Goal: Task Accomplishment & Management: Manage account settings

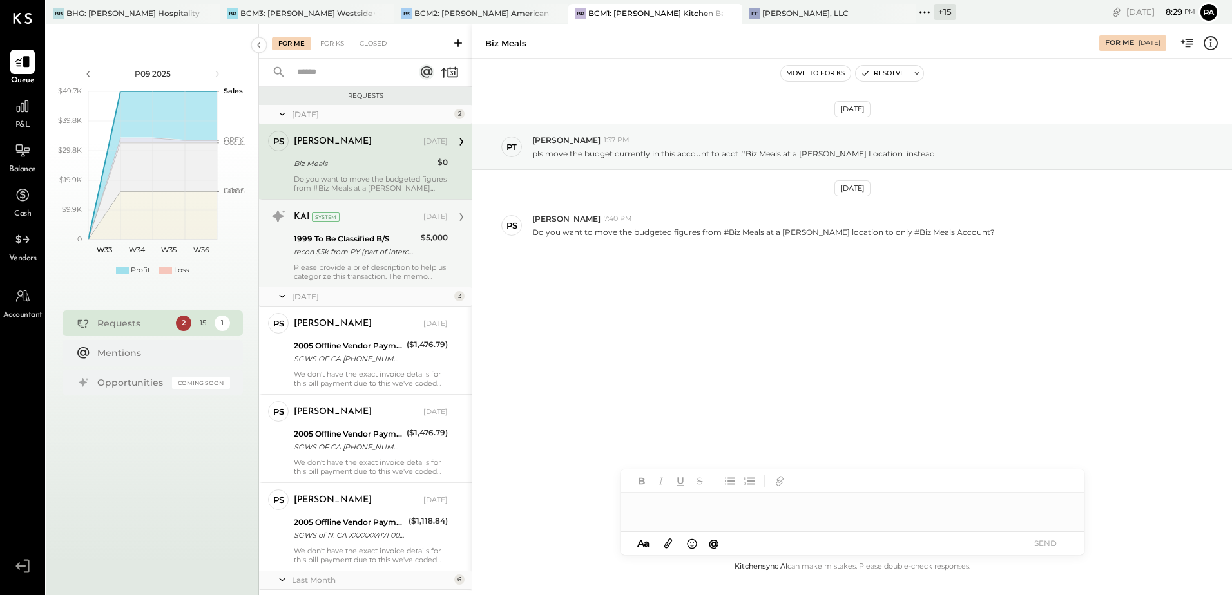
click at [372, 247] on div "recon $5k from PY (part of interco cash recon) cc payment made from incorrect b…" at bounding box center [355, 251] width 123 height 13
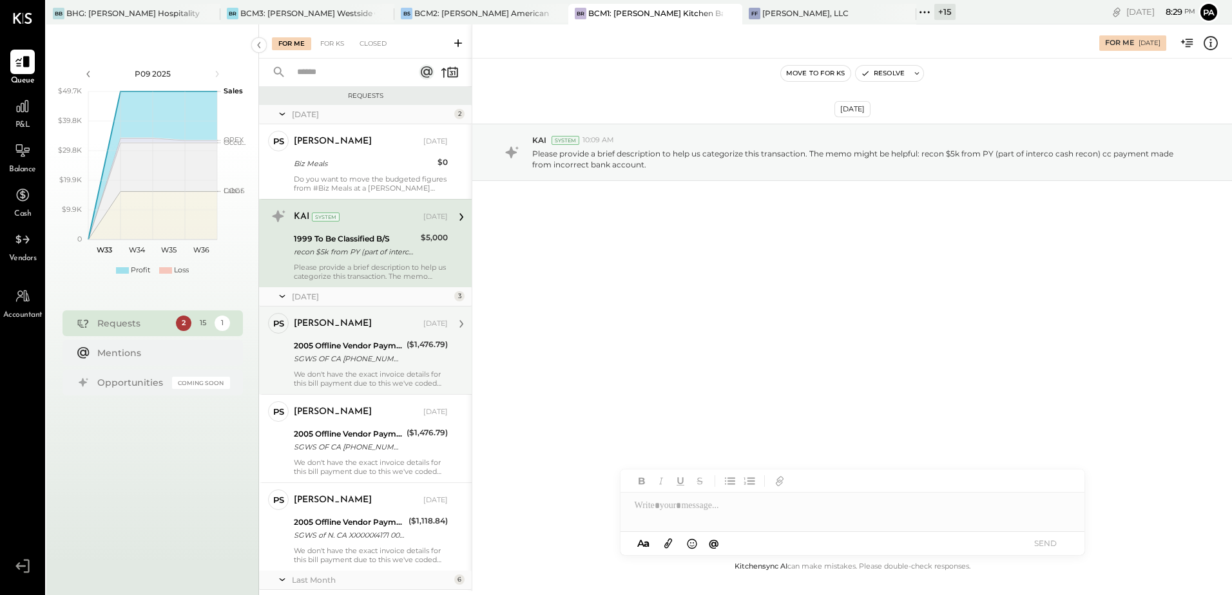
click at [341, 359] on div "SGWS OF CA [PHONE_NUMBER] FL305-625-4171" at bounding box center [348, 358] width 109 height 13
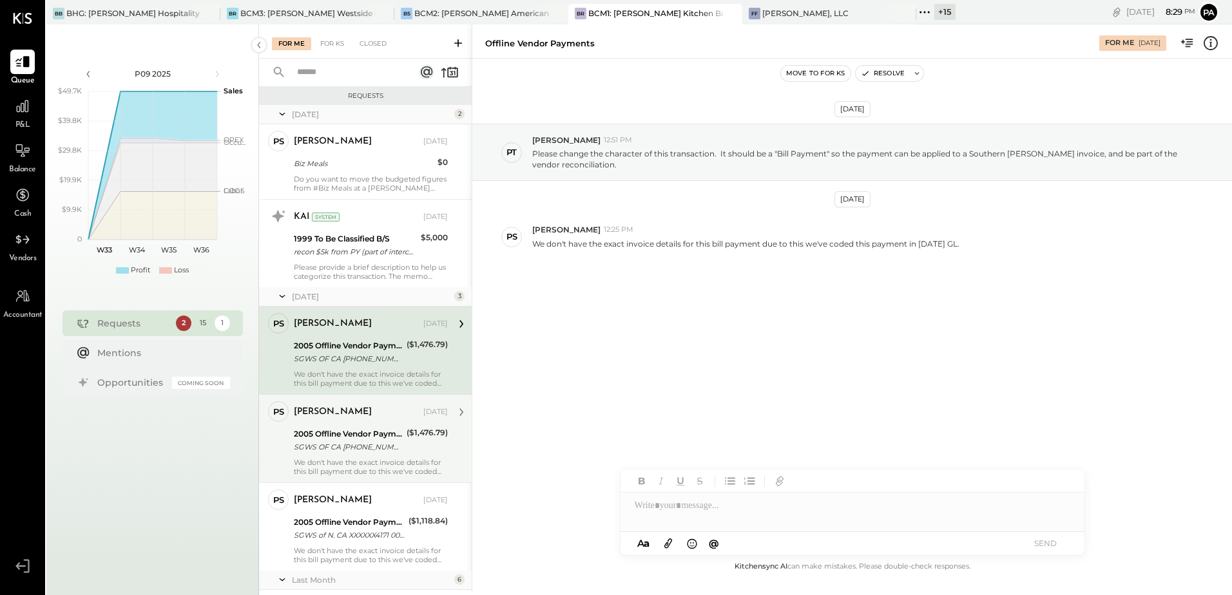
click at [343, 430] on div "2005 Offline Vendor Payments" at bounding box center [348, 434] width 109 height 13
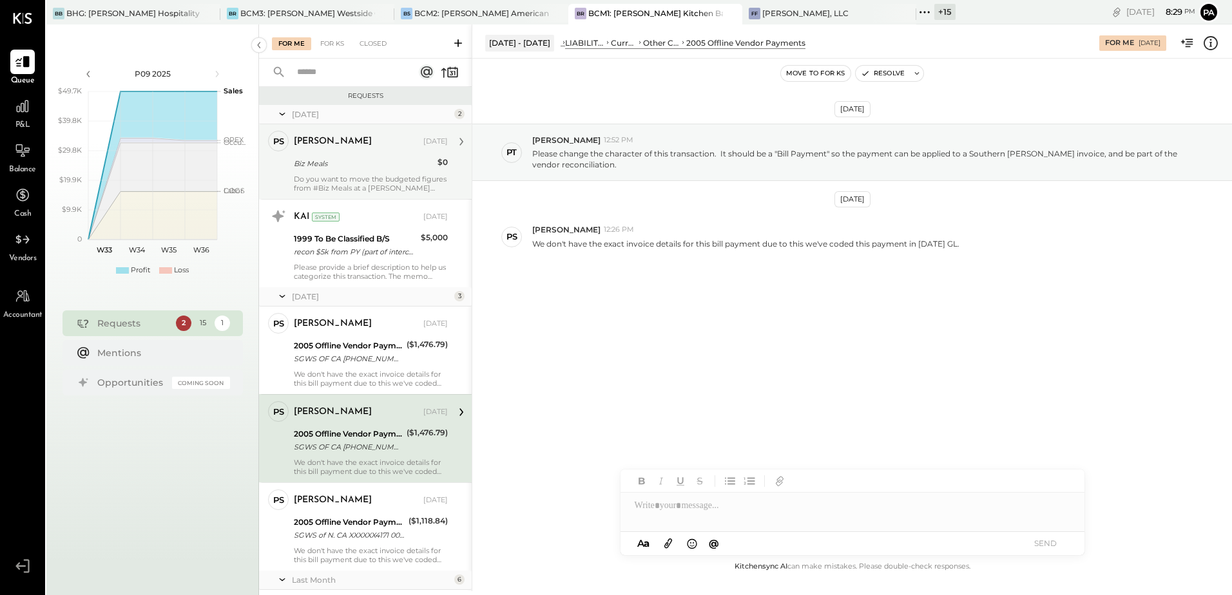
click at [336, 175] on div "Do you want to move the budgeted figures from #Biz Meals at a [PERSON_NAME] loc…" at bounding box center [371, 184] width 154 height 18
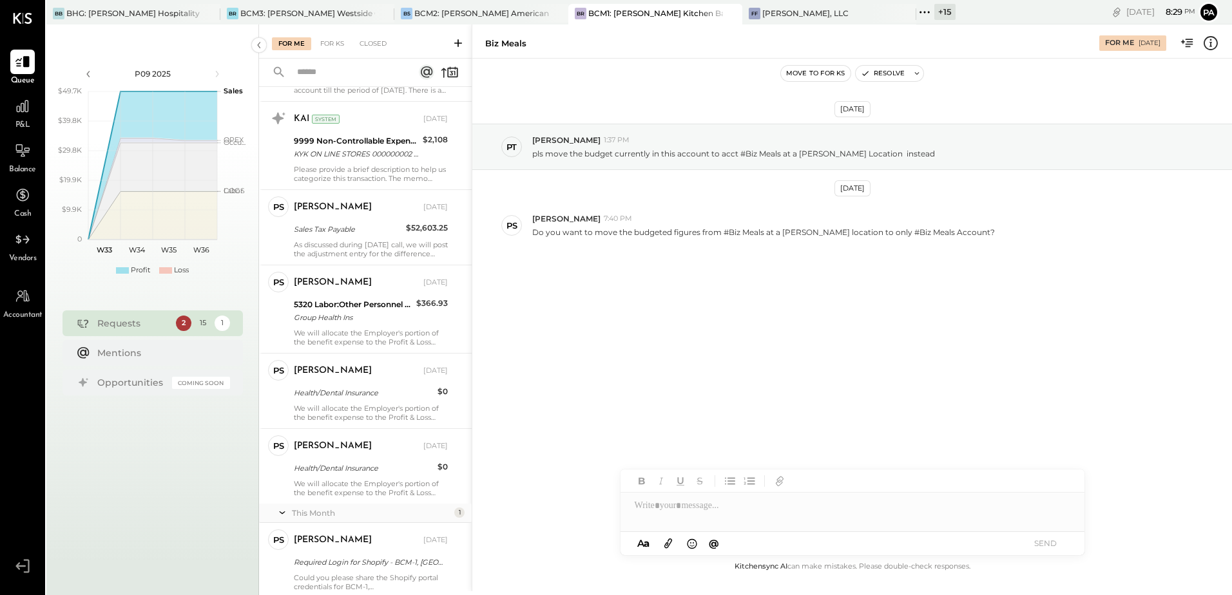
scroll to position [254, 0]
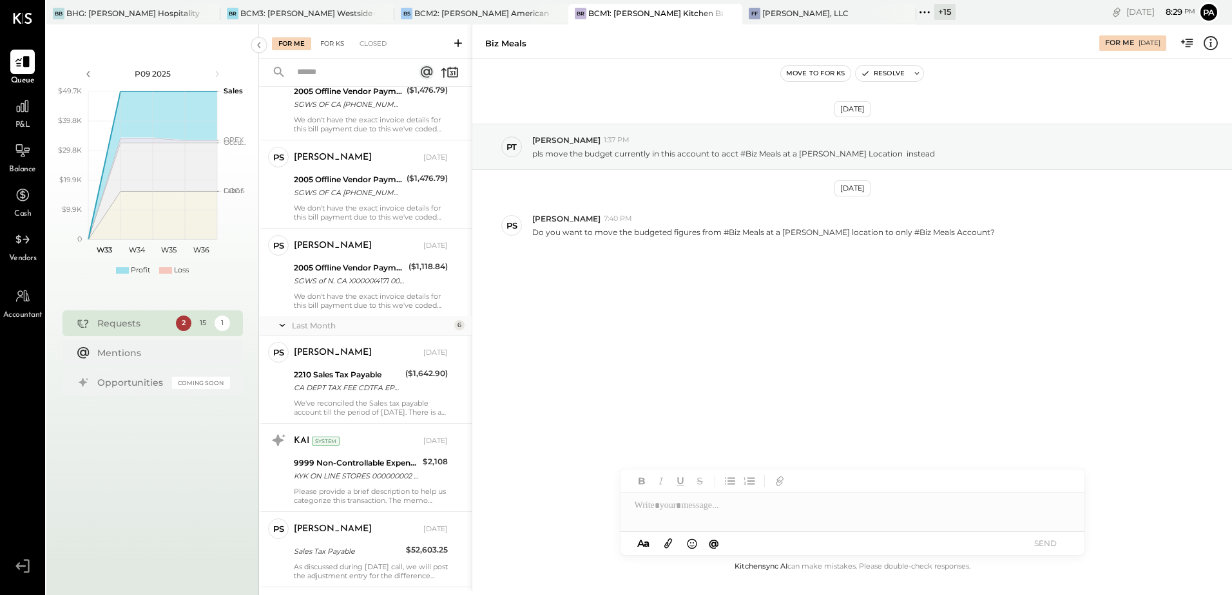
click at [334, 45] on div "For KS" at bounding box center [332, 43] width 37 height 13
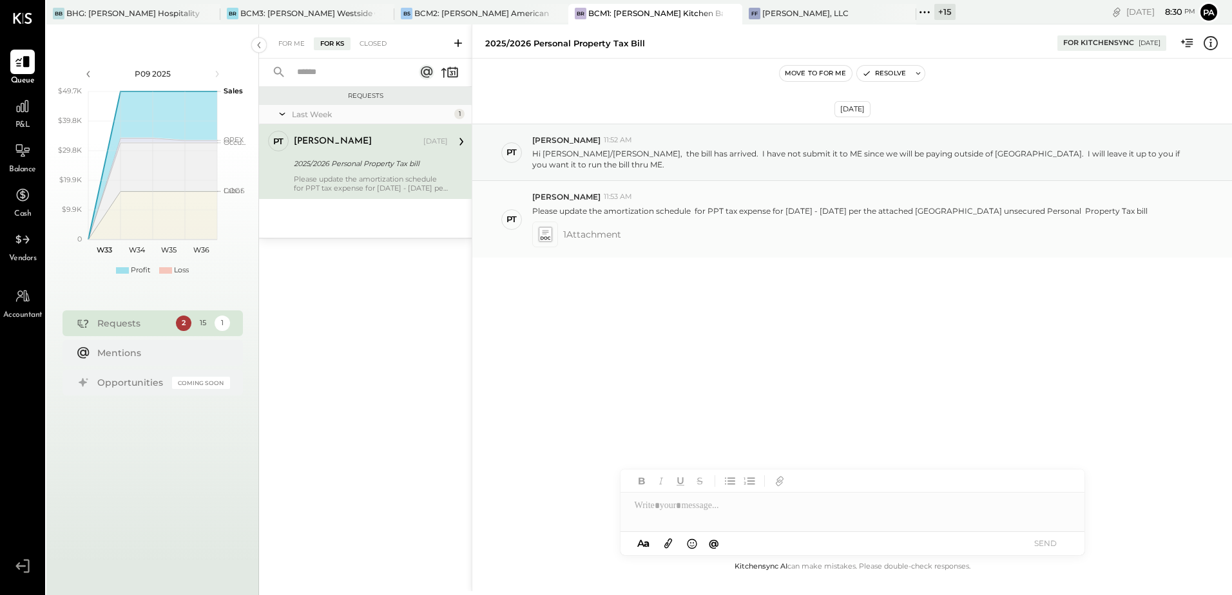
click at [546, 236] on icon at bounding box center [545, 237] width 10 height 3
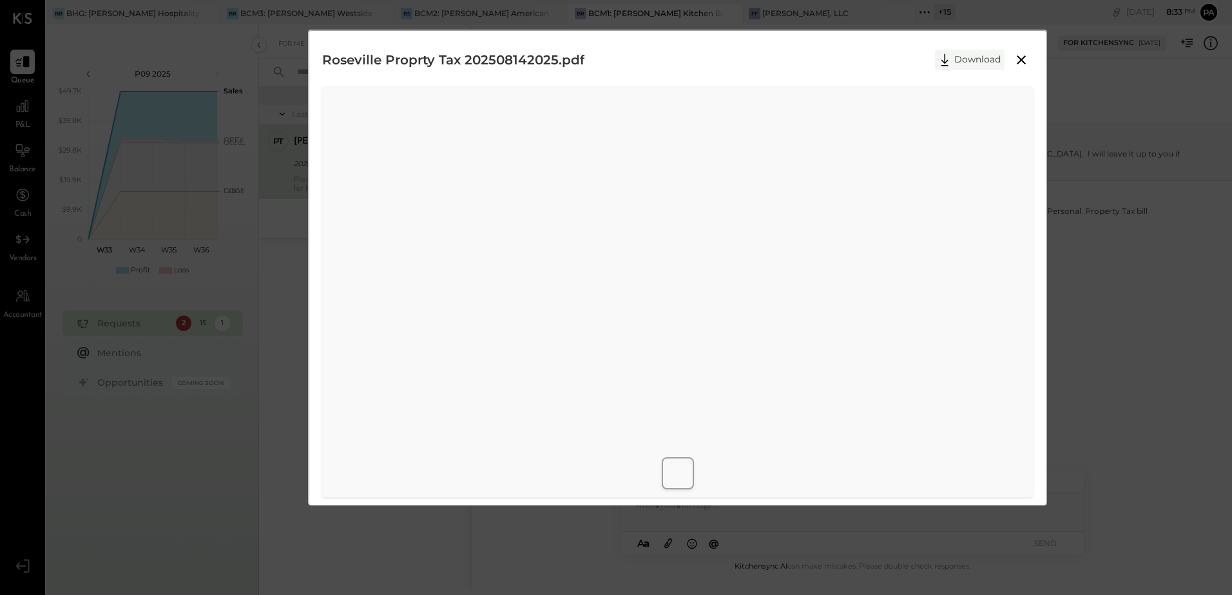
click at [971, 59] on button "Download" at bounding box center [970, 60] width 70 height 21
click at [1020, 57] on icon at bounding box center [1020, 59] width 15 height 15
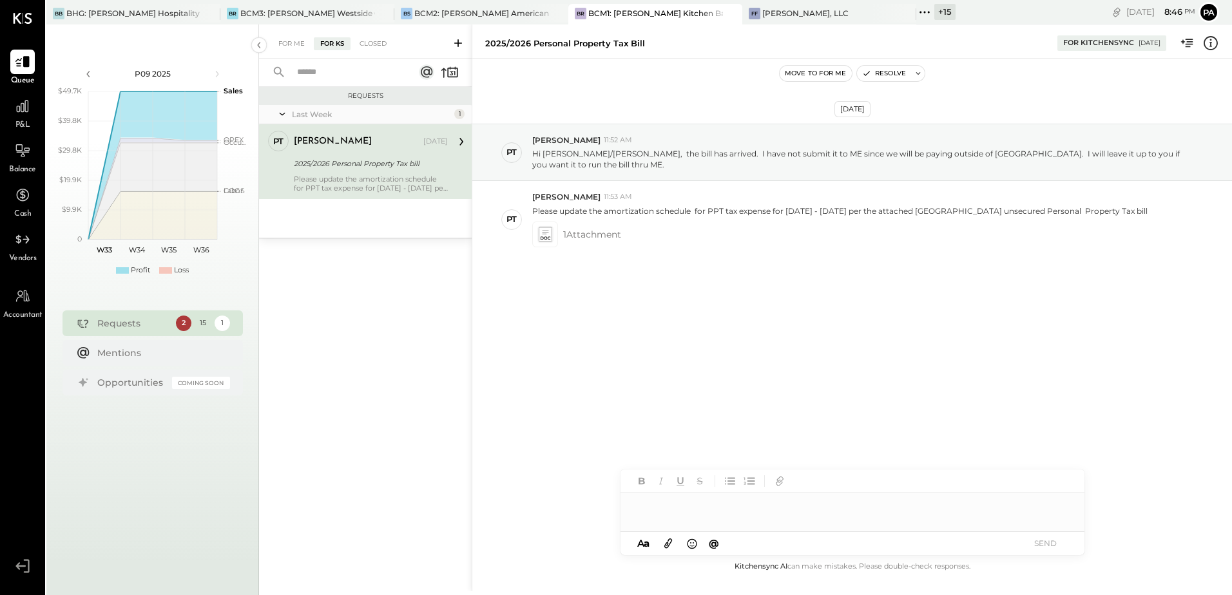
click at [673, 510] on div at bounding box center [852, 506] width 464 height 26
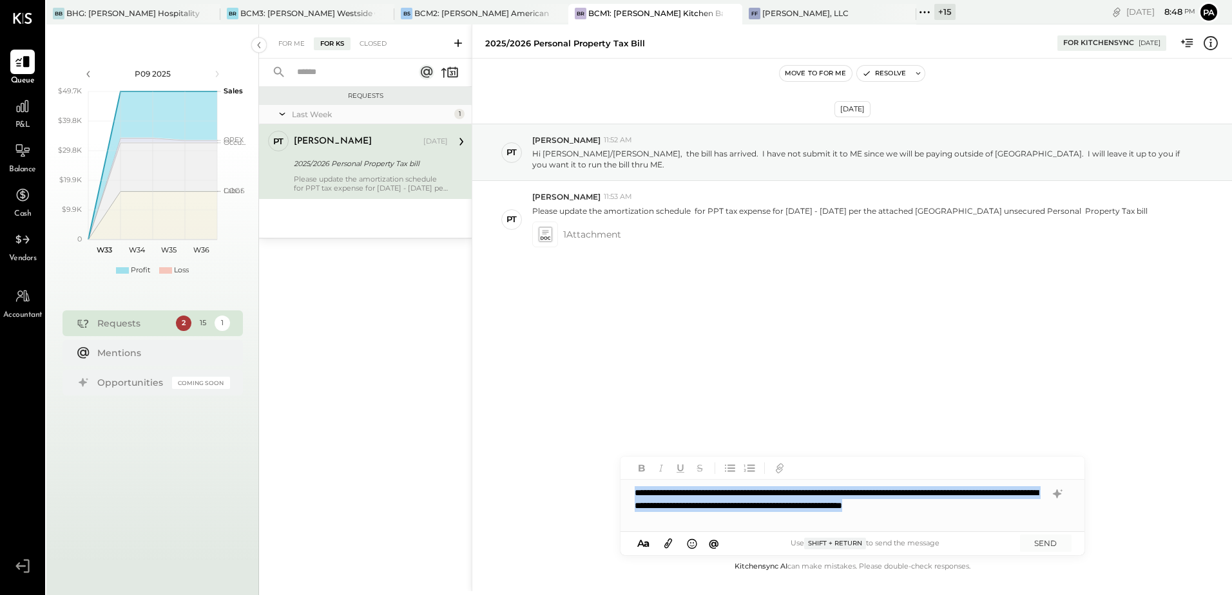
copy div "**********"
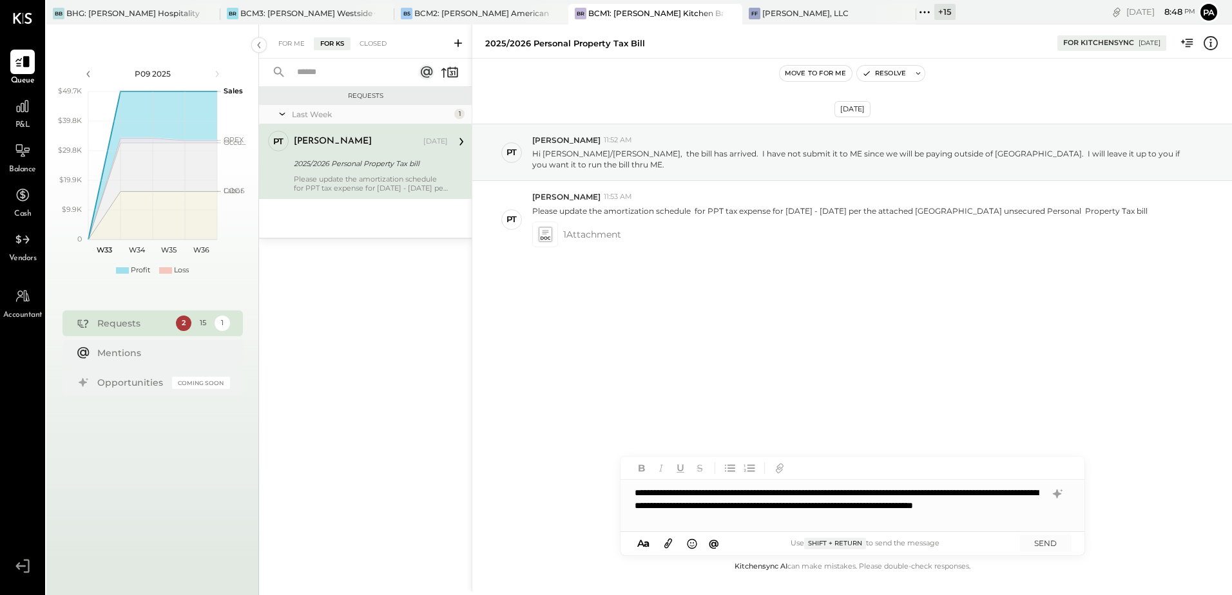
click at [834, 504] on div "**********" at bounding box center [852, 506] width 464 height 52
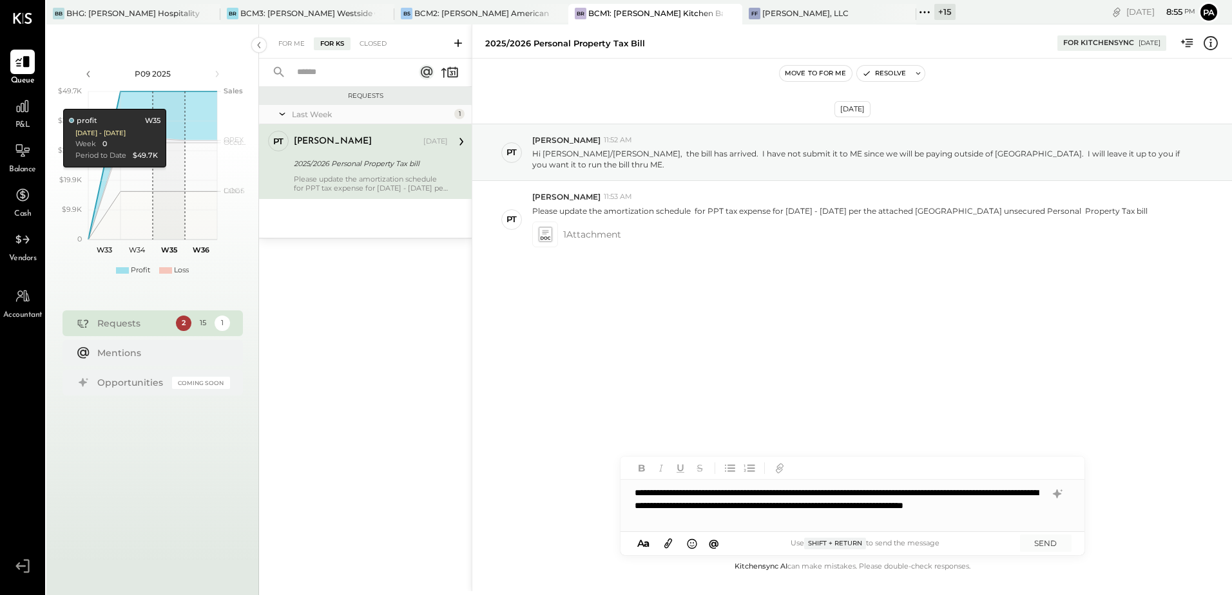
click at [801, 523] on div "**********" at bounding box center [852, 506] width 464 height 52
click at [782, 521] on div "**********" at bounding box center [852, 506] width 464 height 52
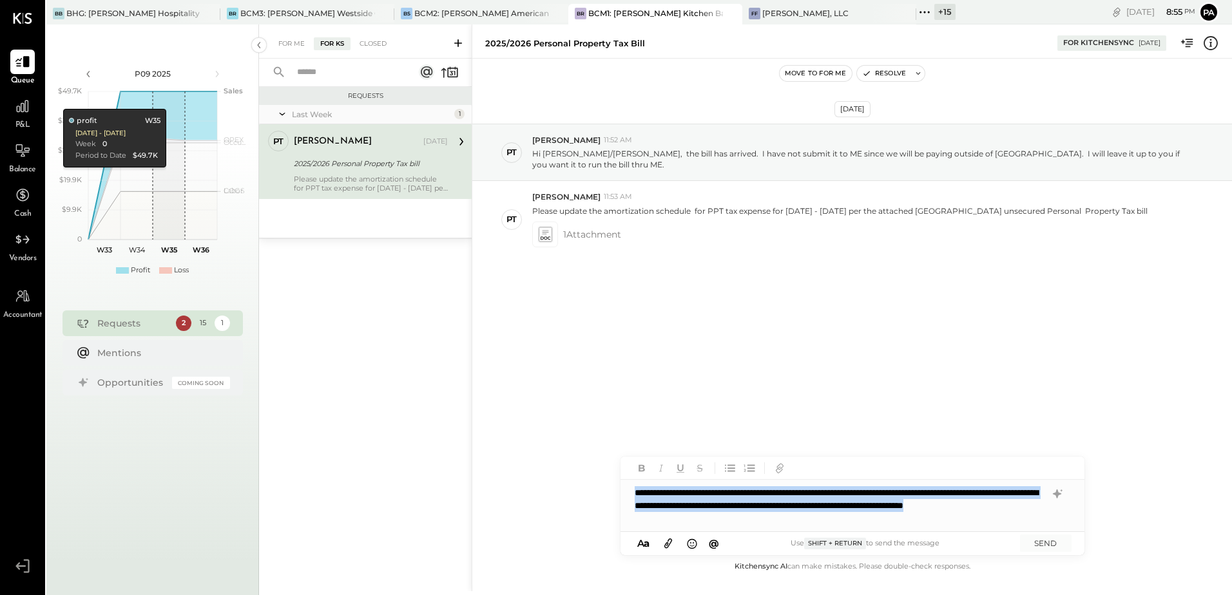
copy div "**********"
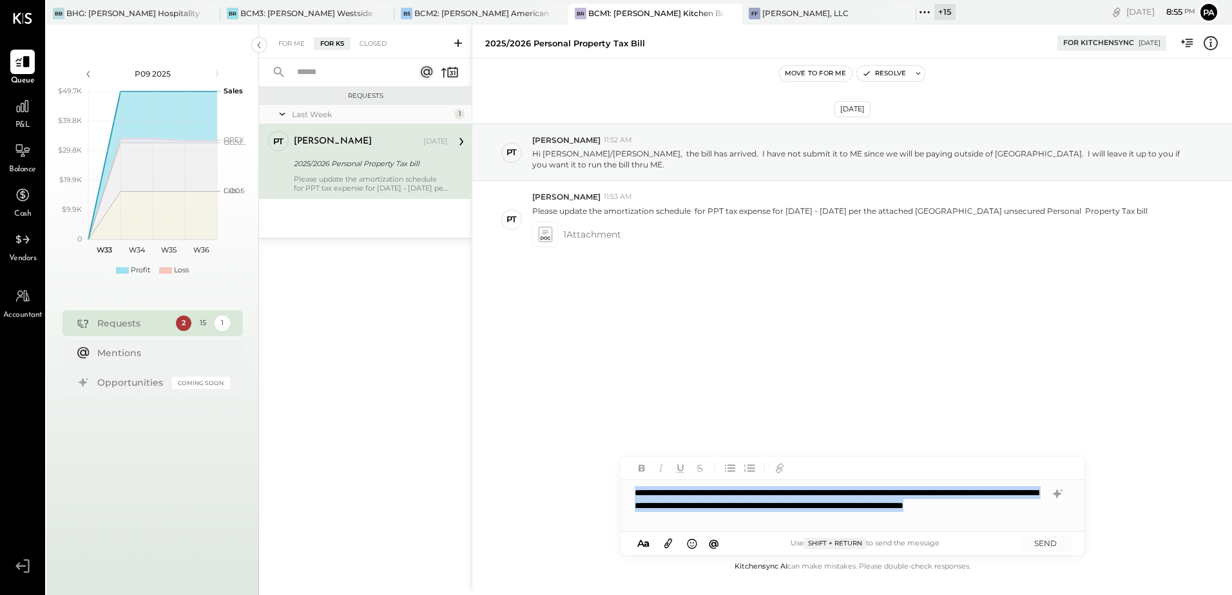
copy div "**********"
click at [917, 70] on icon at bounding box center [917, 73] width 9 height 9
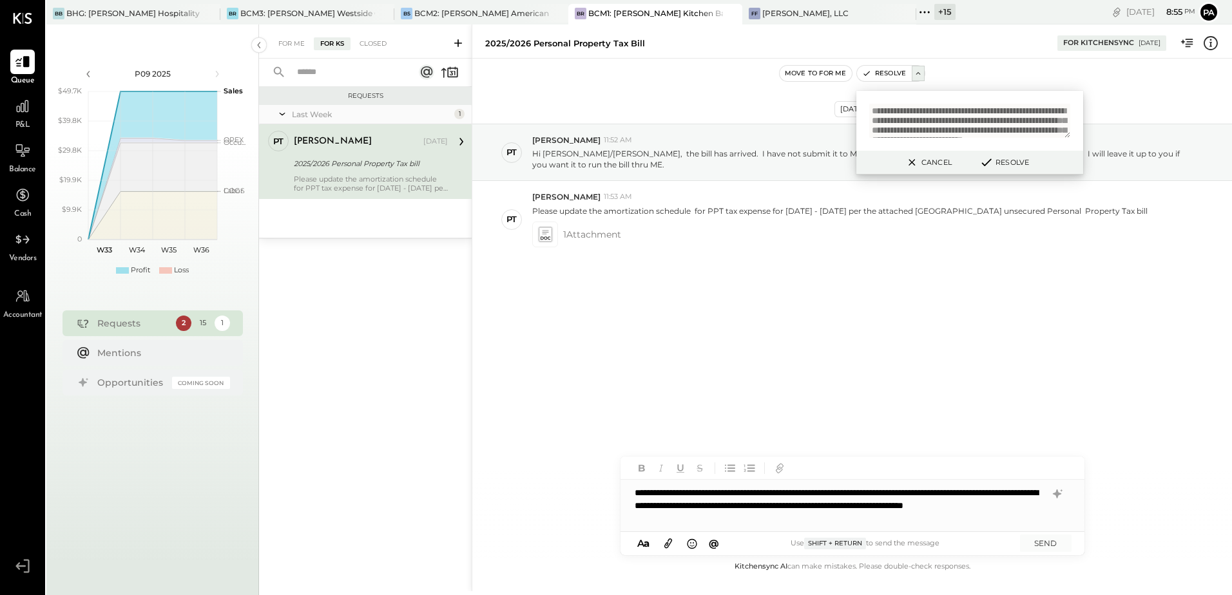
scroll to position [38, 0]
type textarea "**********"
click at [1046, 545] on button "SEND" at bounding box center [1046, 543] width 52 height 17
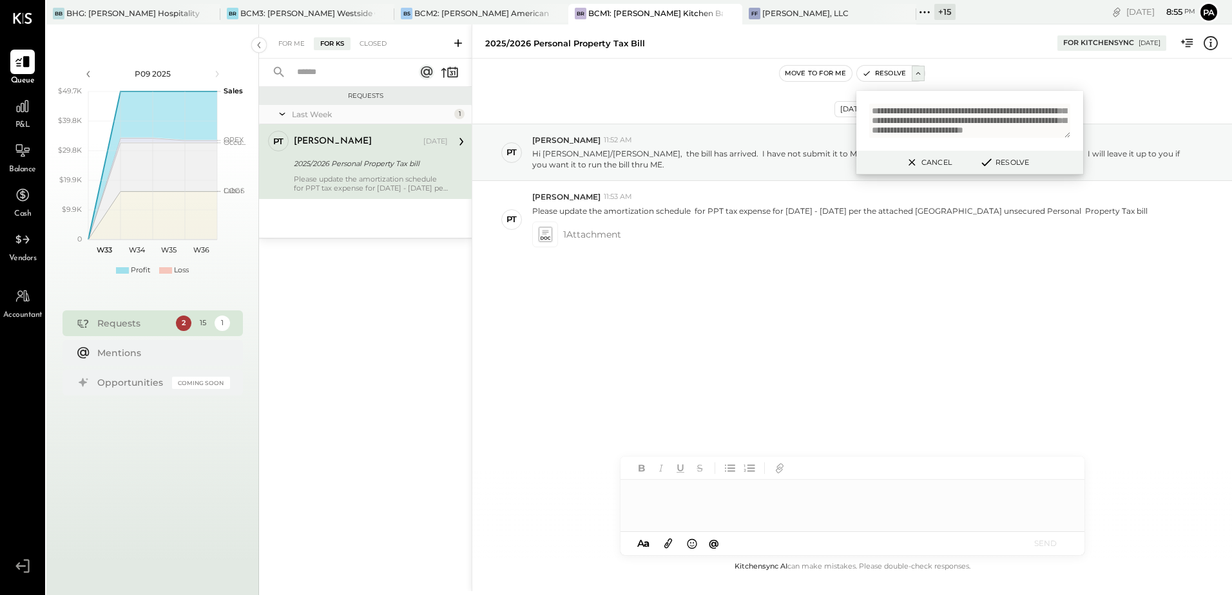
click at [1011, 157] on button "Resolve" at bounding box center [1004, 162] width 58 height 15
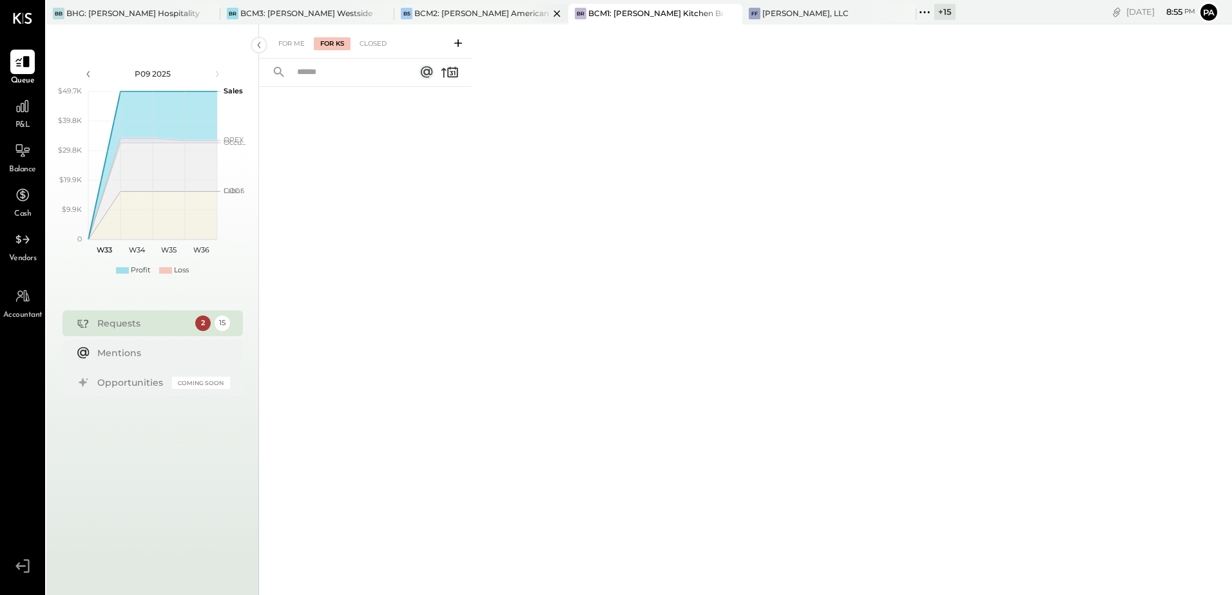
click at [466, 17] on div "BCM2: [PERSON_NAME] American Cooking" at bounding box center [481, 13] width 135 height 11
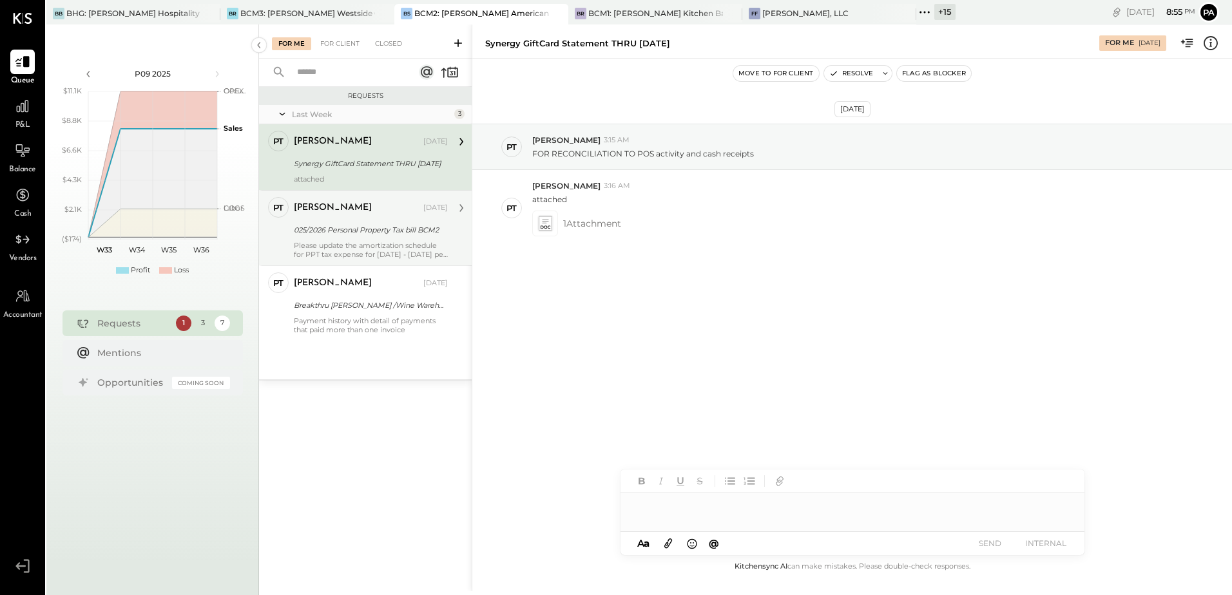
click at [363, 232] on div "025/2026 Personal Property Tax bill BCM2" at bounding box center [369, 230] width 150 height 13
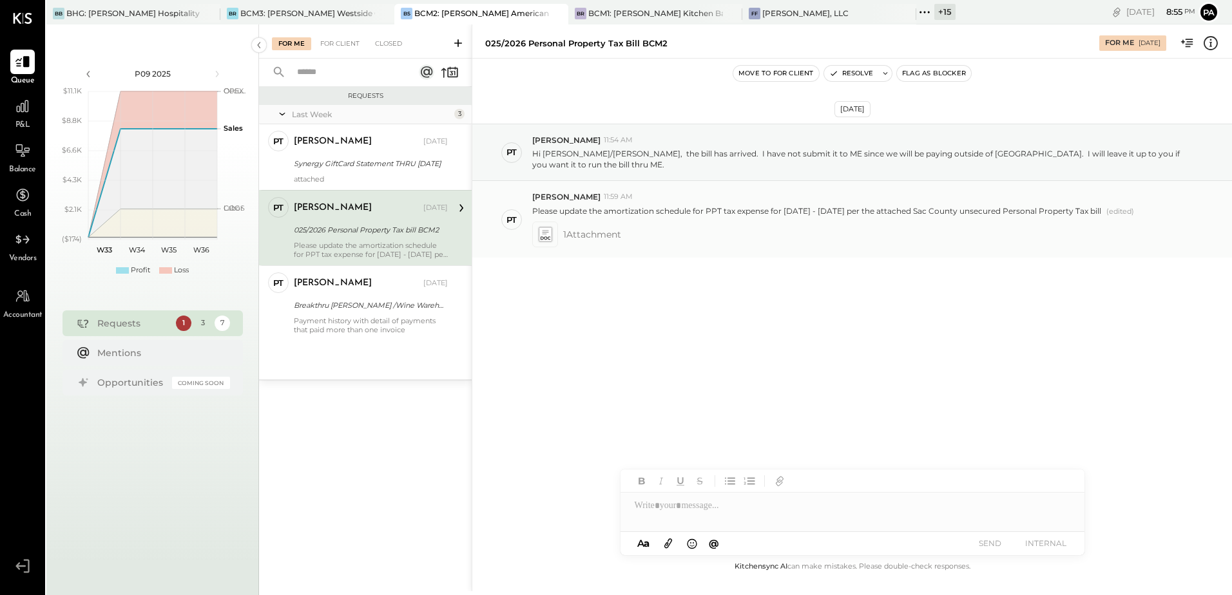
click at [544, 237] on icon at bounding box center [545, 238] width 10 height 3
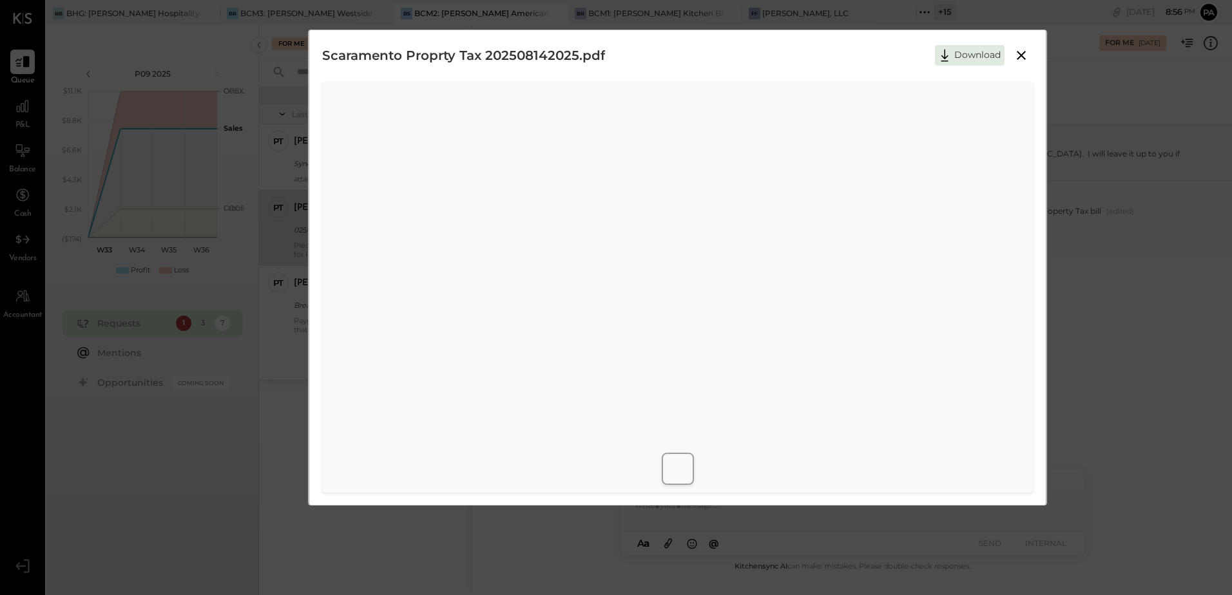
scroll to position [6, 0]
click at [953, 56] on button "Download" at bounding box center [970, 54] width 70 height 21
drag, startPoint x: 792, startPoint y: 46, endPoint x: 819, endPoint y: 44, distance: 27.2
click at [792, 46] on div "Scaramento Proprty Tax 202508142025.pdf Download" at bounding box center [677, 54] width 711 height 32
click at [1020, 55] on icon at bounding box center [1020, 53] width 15 height 15
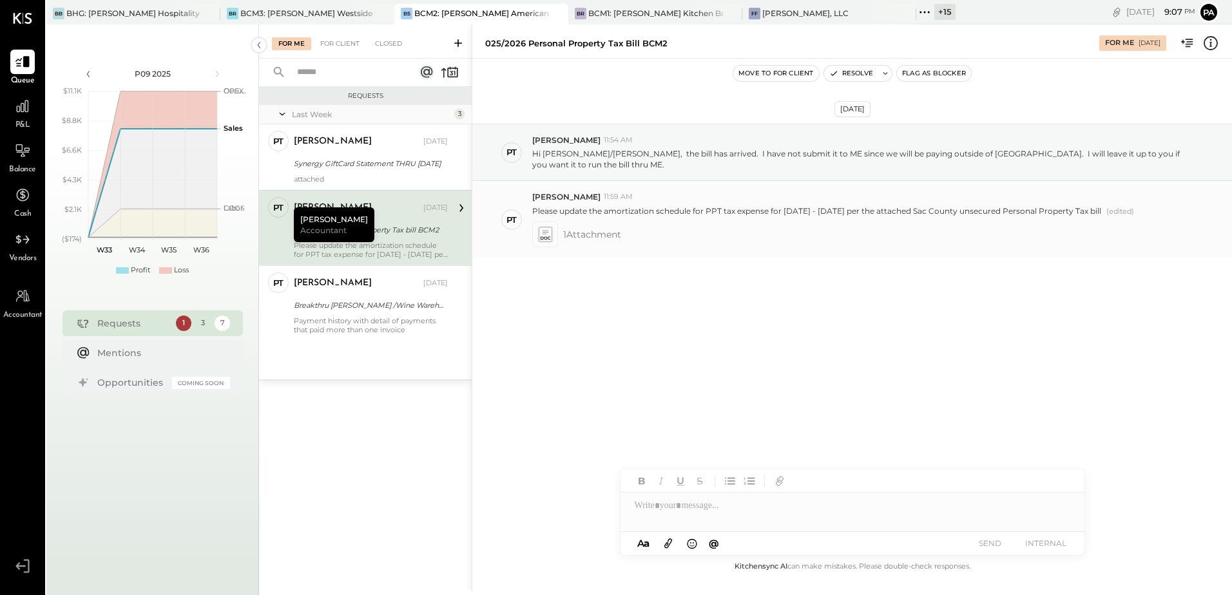
click at [549, 227] on icon at bounding box center [545, 234] width 14 height 15
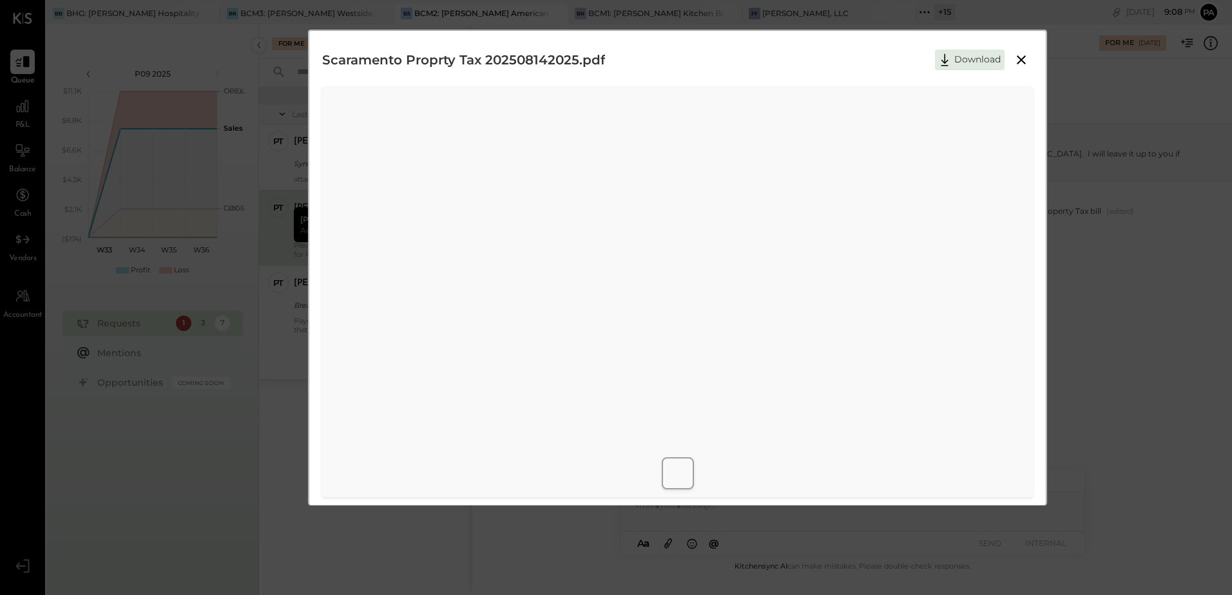
click at [1011, 61] on button at bounding box center [1020, 60] width 23 height 17
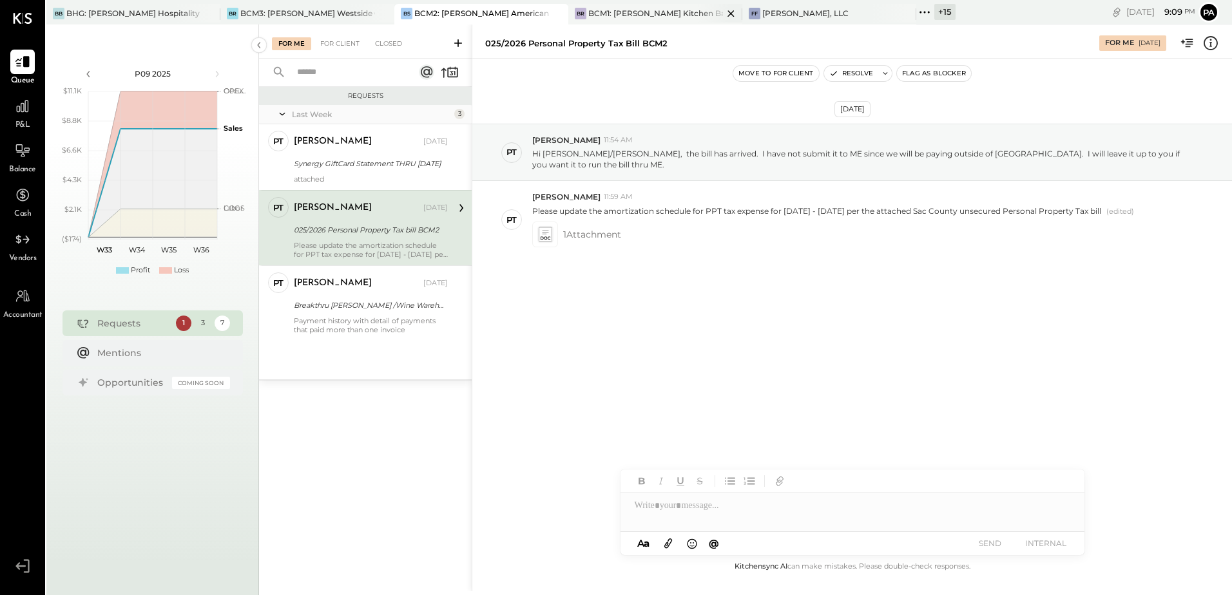
click at [644, 12] on div "BCM1: [PERSON_NAME] Kitchen Bar Market" at bounding box center [655, 13] width 135 height 11
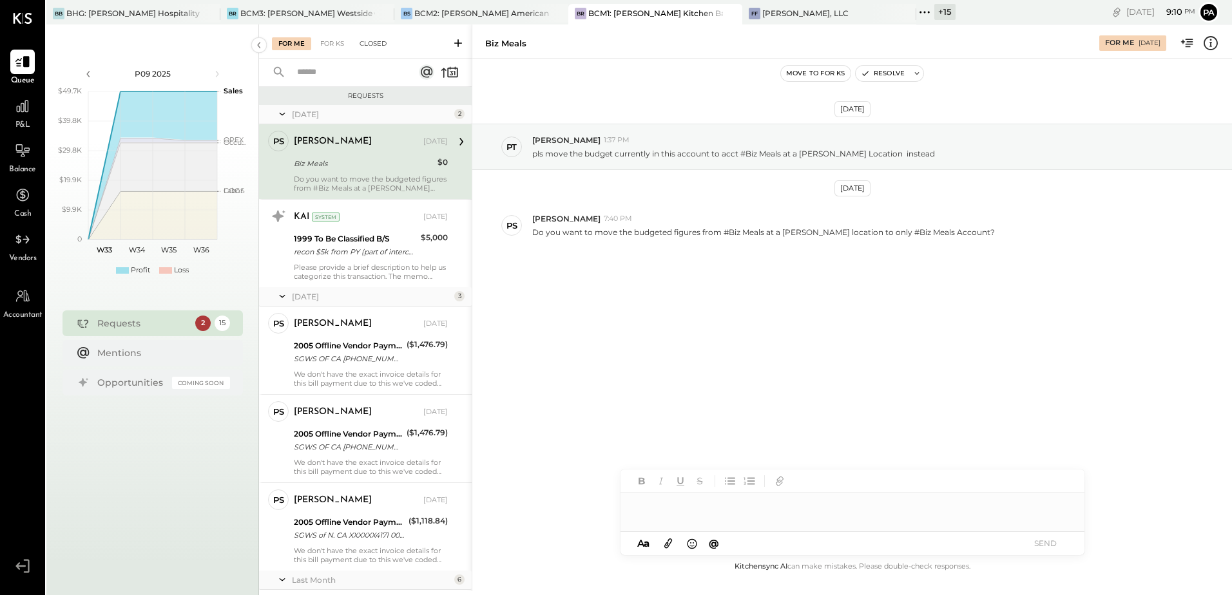
click at [381, 42] on div "Closed" at bounding box center [373, 43] width 40 height 13
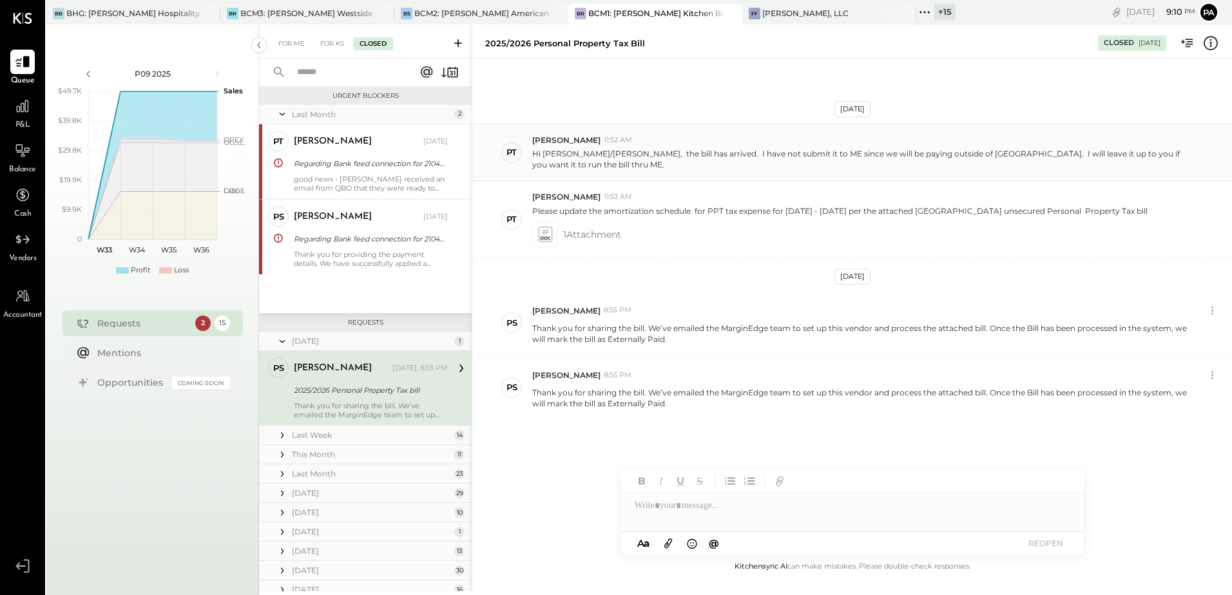
scroll to position [48, 0]
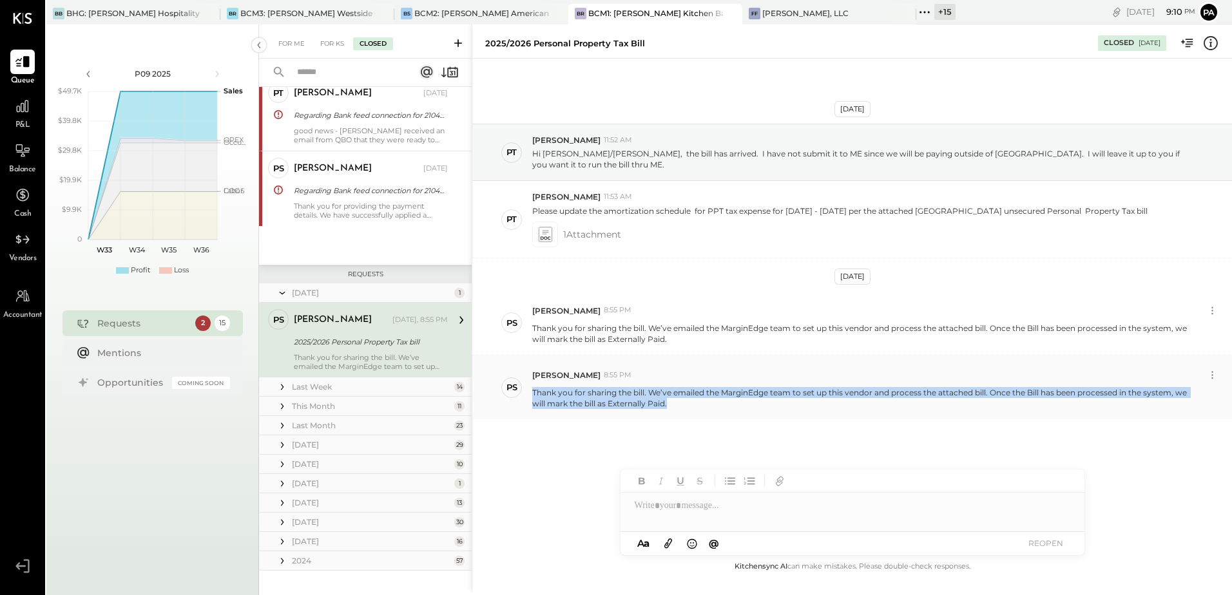
drag, startPoint x: 692, startPoint y: 392, endPoint x: 533, endPoint y: 379, distance: 159.6
click at [533, 387] on p "Thank you for sharing the bill. We’ve emailed the MarginEdge team to set up thi…" at bounding box center [859, 398] width 655 height 22
copy p "Thank you for sharing the bill. We’ve emailed the MarginEdge team to set up thi…"
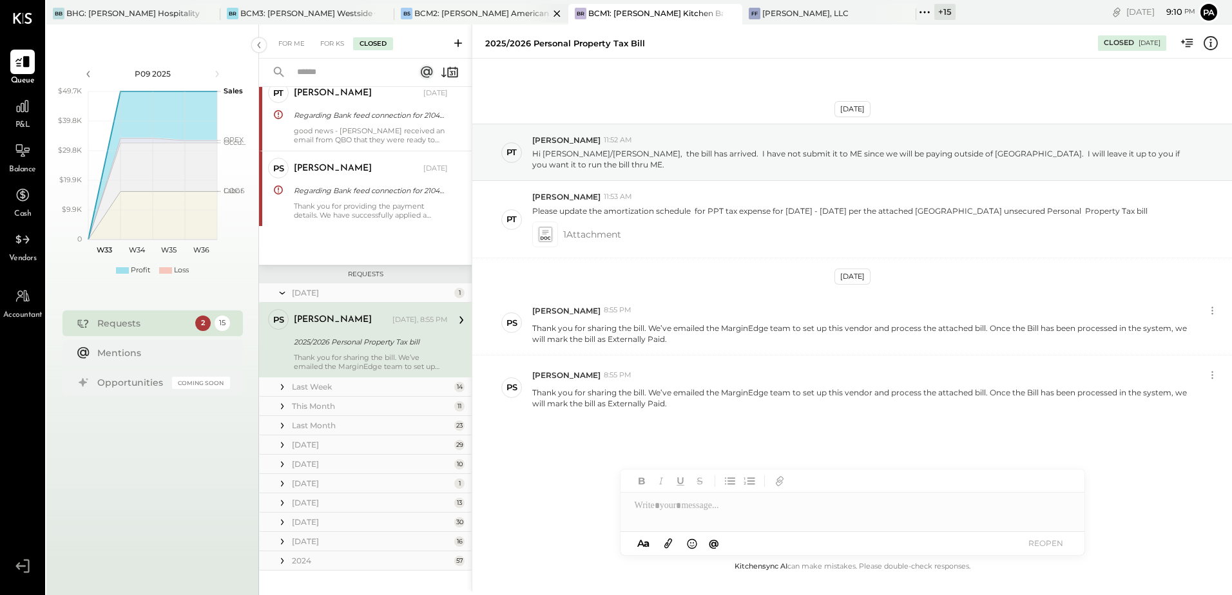
click at [459, 12] on div "BCM2: [PERSON_NAME] American Cooking" at bounding box center [481, 13] width 135 height 11
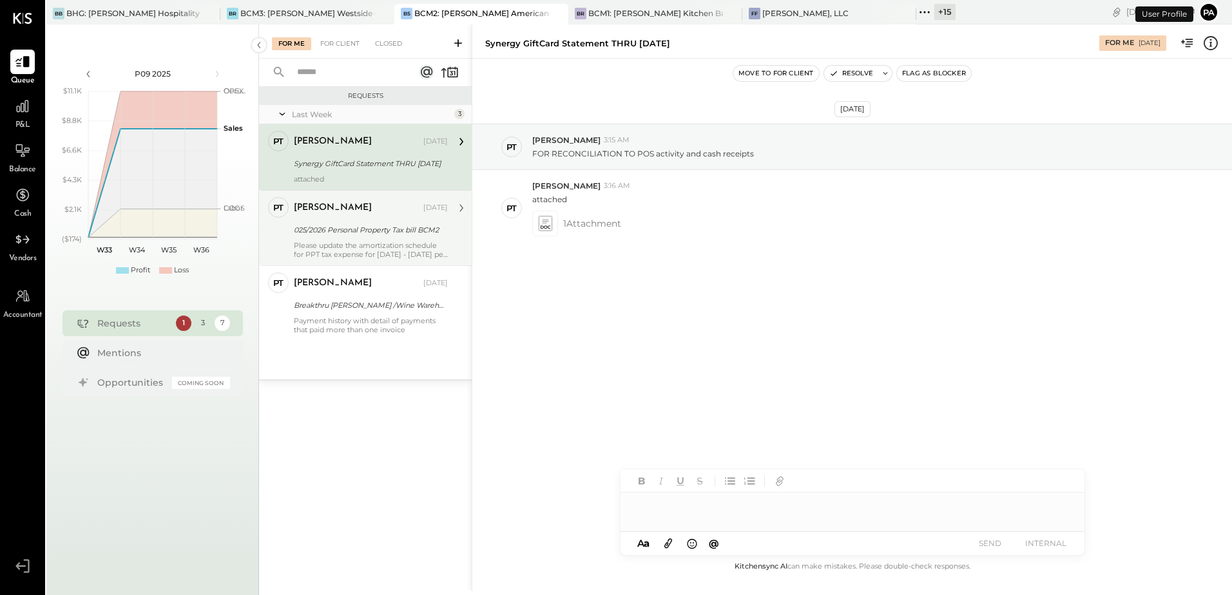
click at [367, 242] on div "Please update the amortization schedule for PPT tax expense for [DATE] - [DATE]…" at bounding box center [371, 250] width 154 height 18
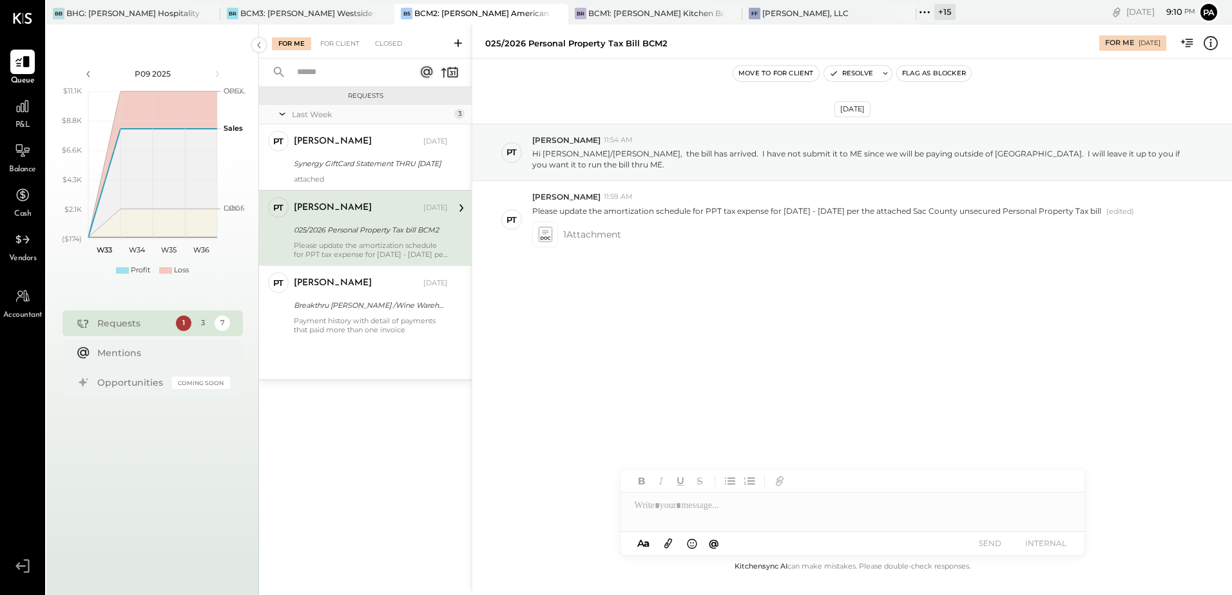
click at [740, 509] on div at bounding box center [852, 506] width 464 height 26
paste div
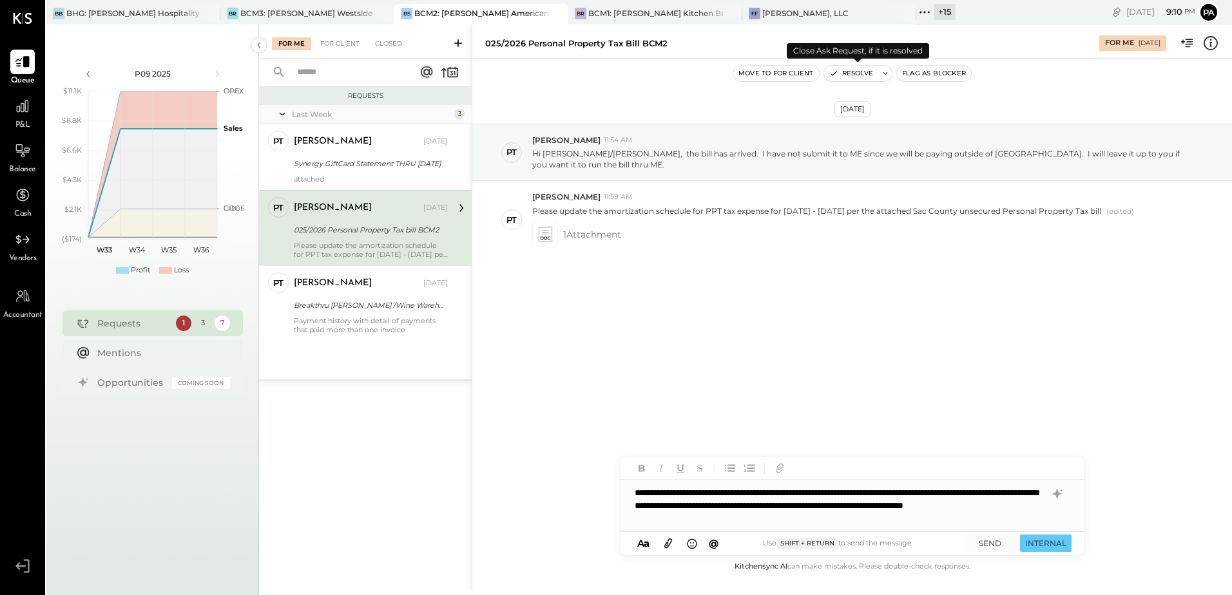
click at [882, 74] on icon at bounding box center [885, 73] width 9 height 9
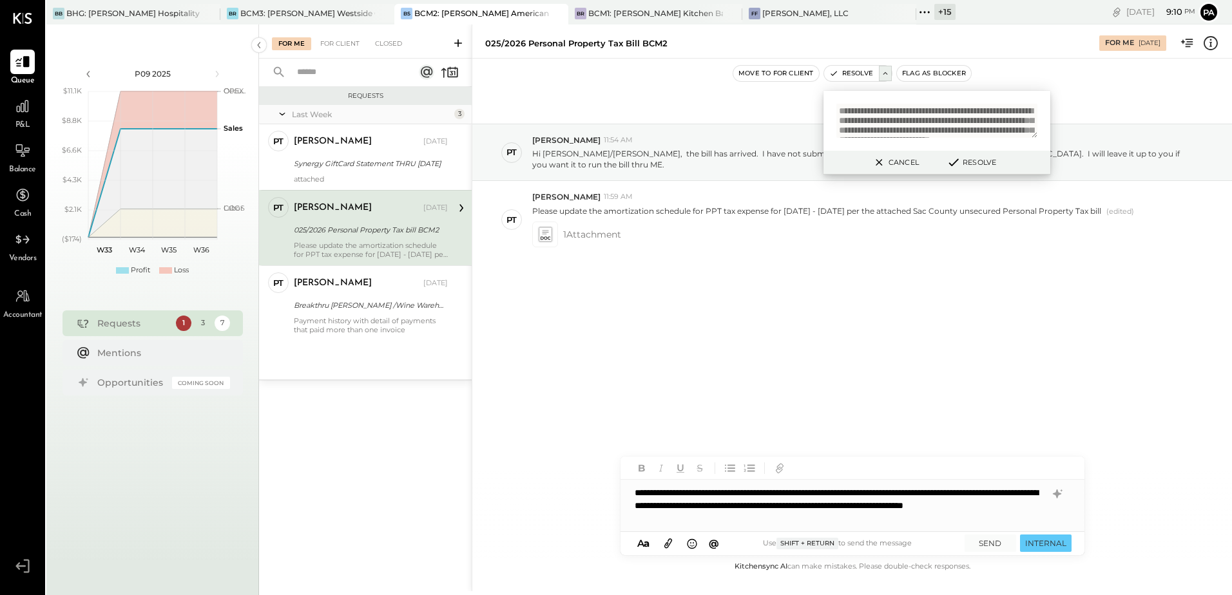
scroll to position [38, 0]
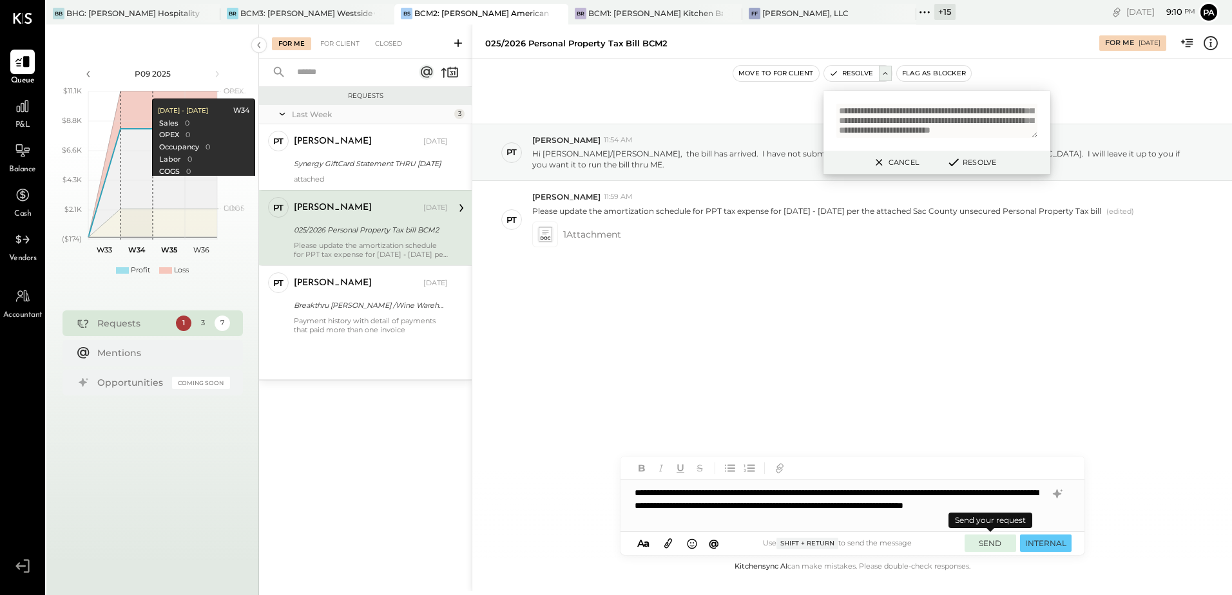
type textarea "**********"
click at [991, 545] on button "SEND" at bounding box center [990, 543] width 52 height 17
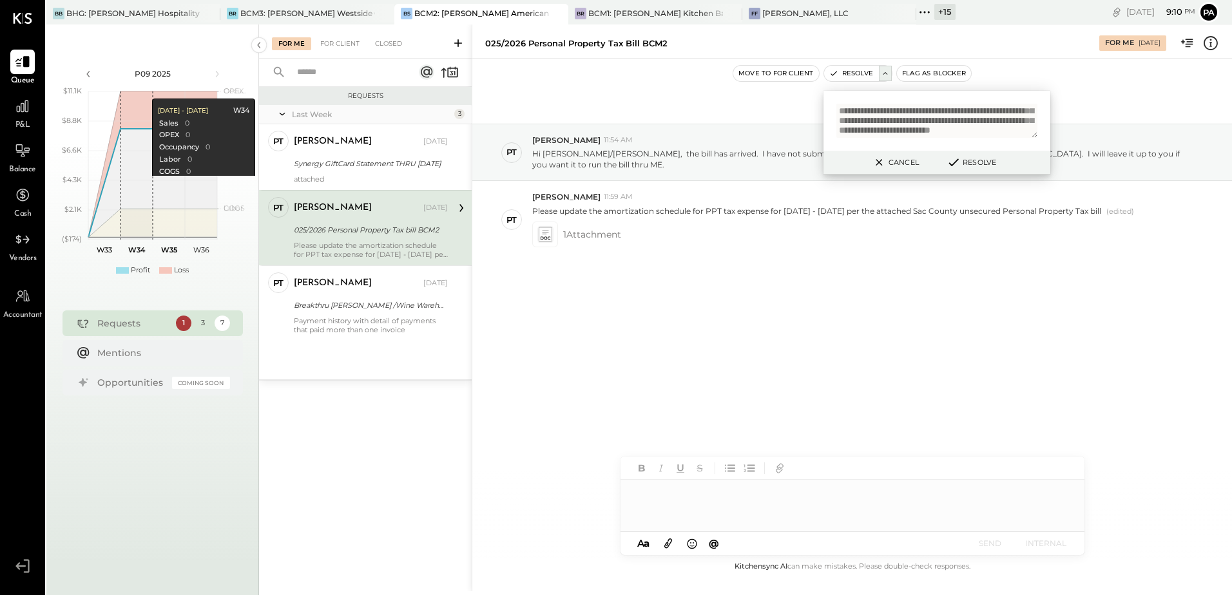
click at [982, 161] on button "Resolve" at bounding box center [971, 162] width 58 height 15
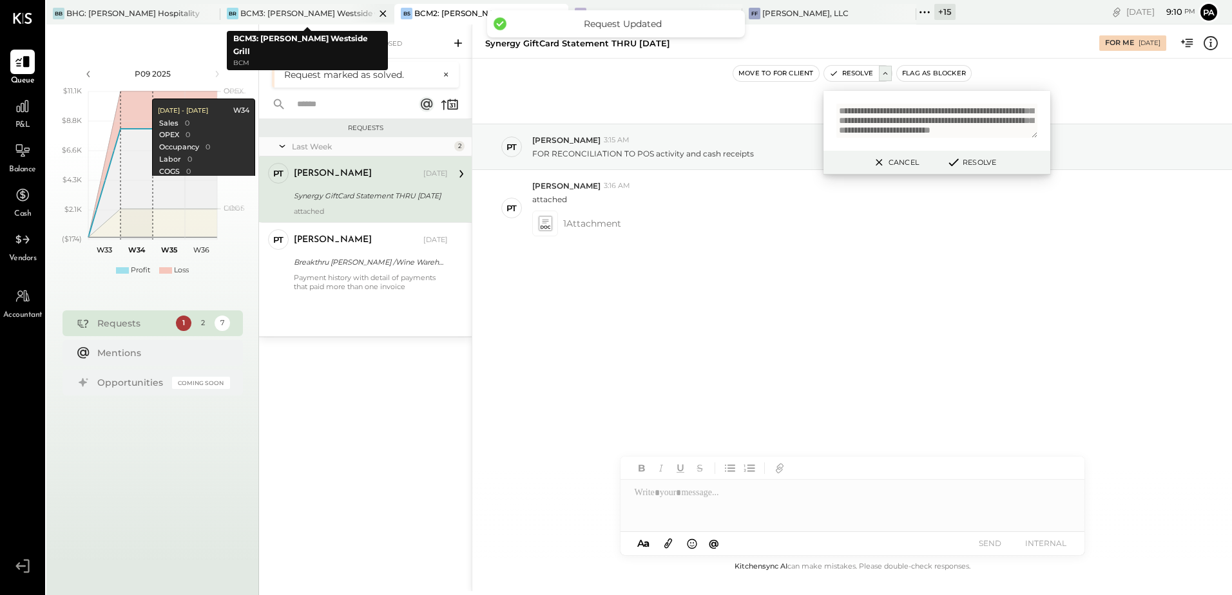
click at [302, 16] on div "BCM3: [PERSON_NAME] Westside Grill" at bounding box center [307, 13] width 135 height 11
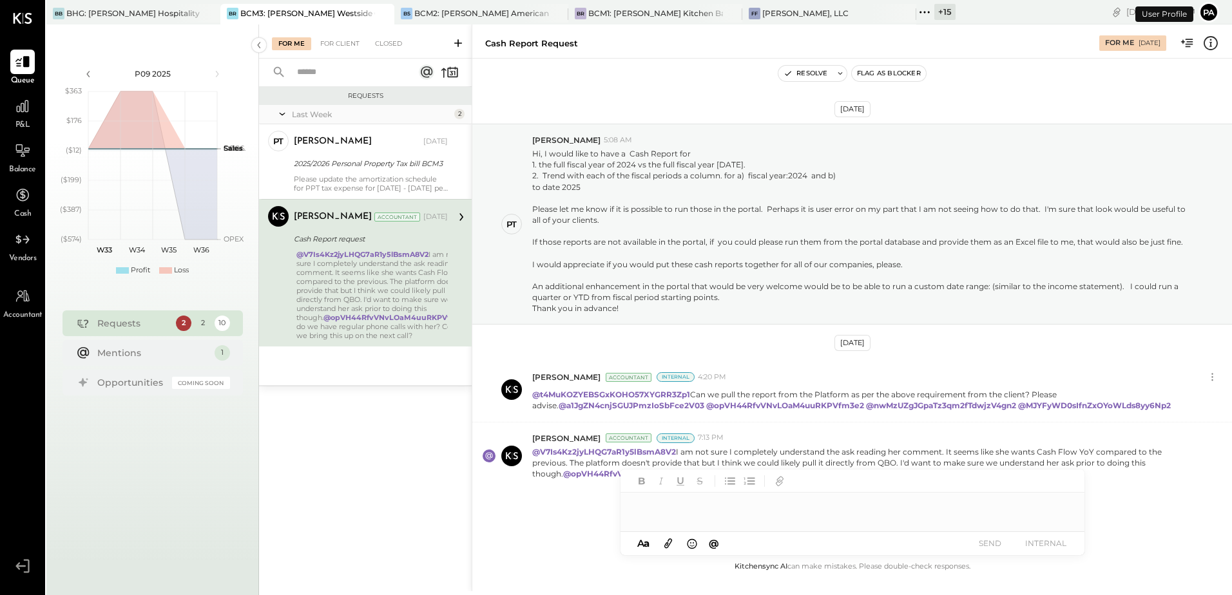
scroll to position [27, 0]
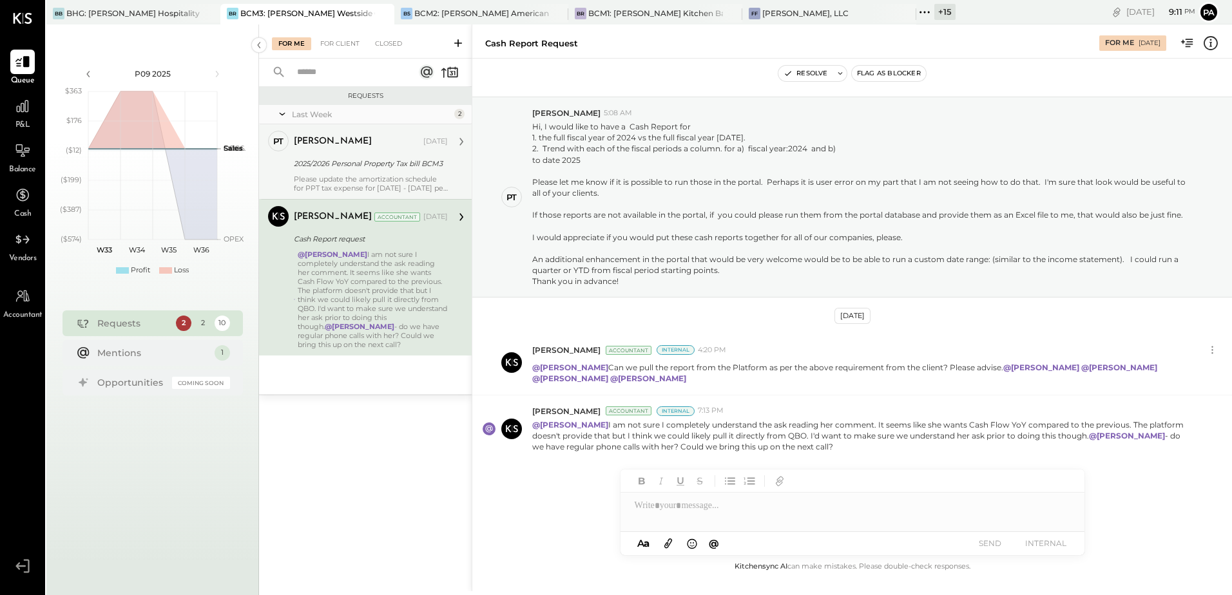
click at [374, 153] on div "[PERSON_NAME] [DATE] 2025/2026 Personal Property Tax bill BCM3 Please update th…" at bounding box center [371, 162] width 154 height 62
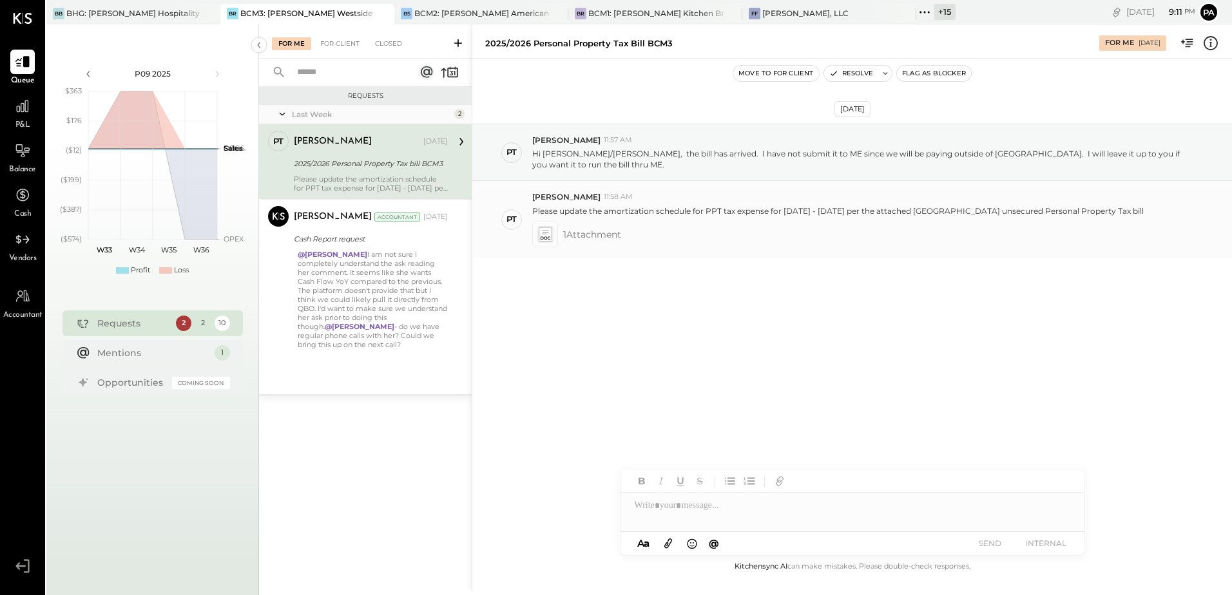
click at [546, 227] on icon at bounding box center [545, 234] width 14 height 15
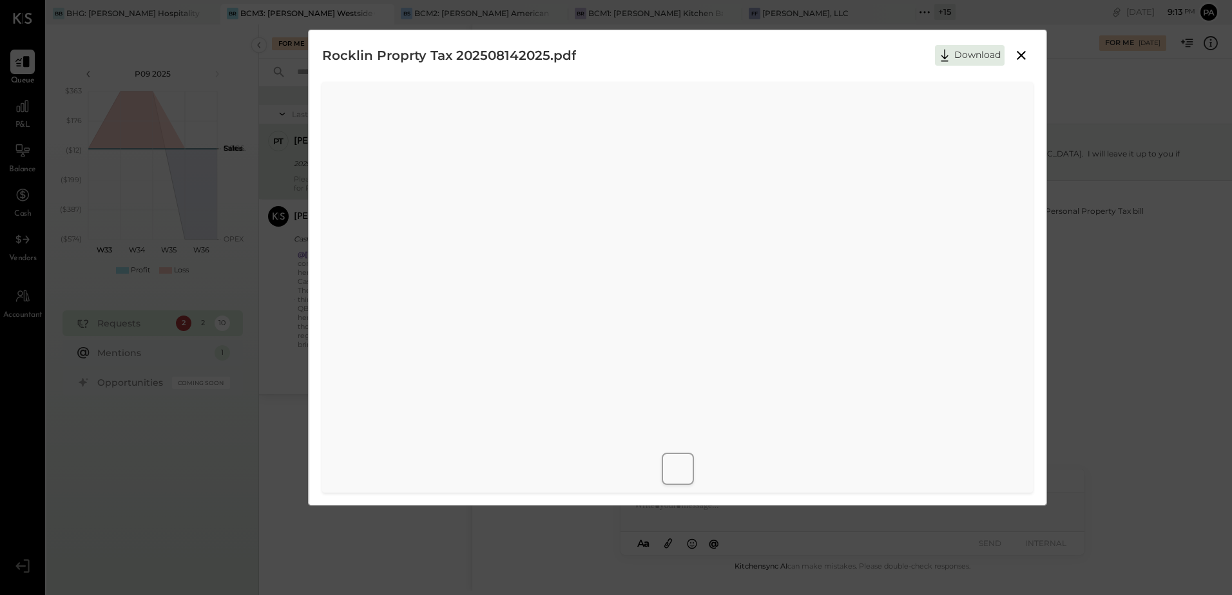
scroll to position [6, 0]
click at [955, 50] on button "Download" at bounding box center [970, 54] width 70 height 21
click at [787, 55] on div "Rocklin Proprty Tax 202508142025.pdf Download" at bounding box center [677, 54] width 711 height 32
click at [1019, 55] on icon at bounding box center [1021, 54] width 9 height 9
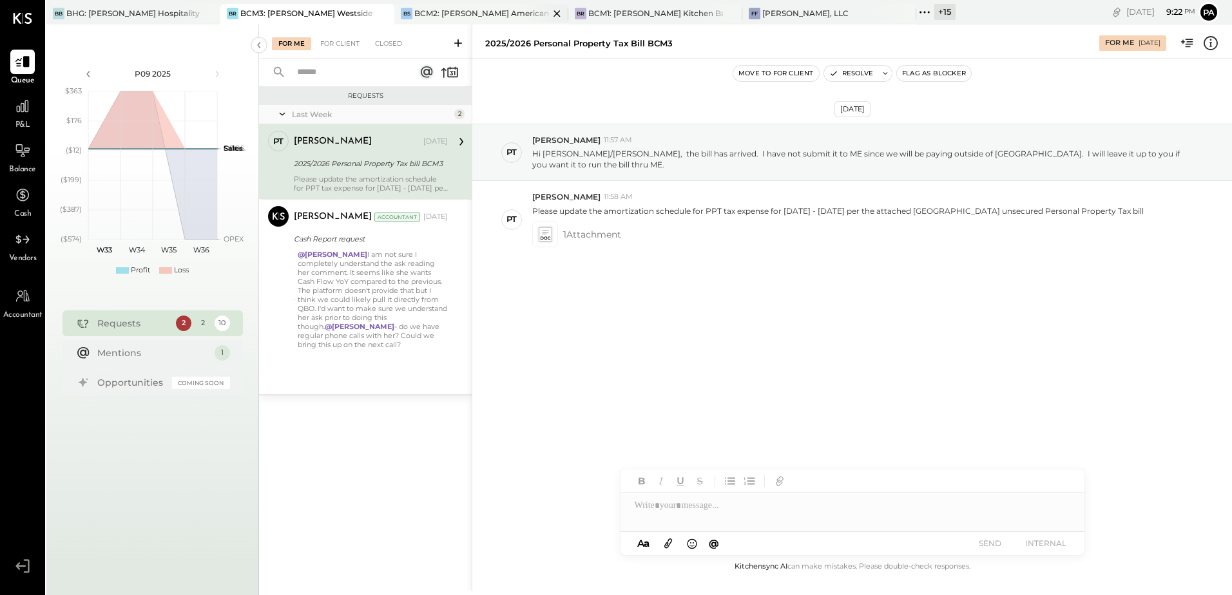
click at [452, 14] on div "BCM2: [PERSON_NAME] American Cooking" at bounding box center [481, 13] width 135 height 11
